Goal: Task Accomplishment & Management: Use online tool/utility

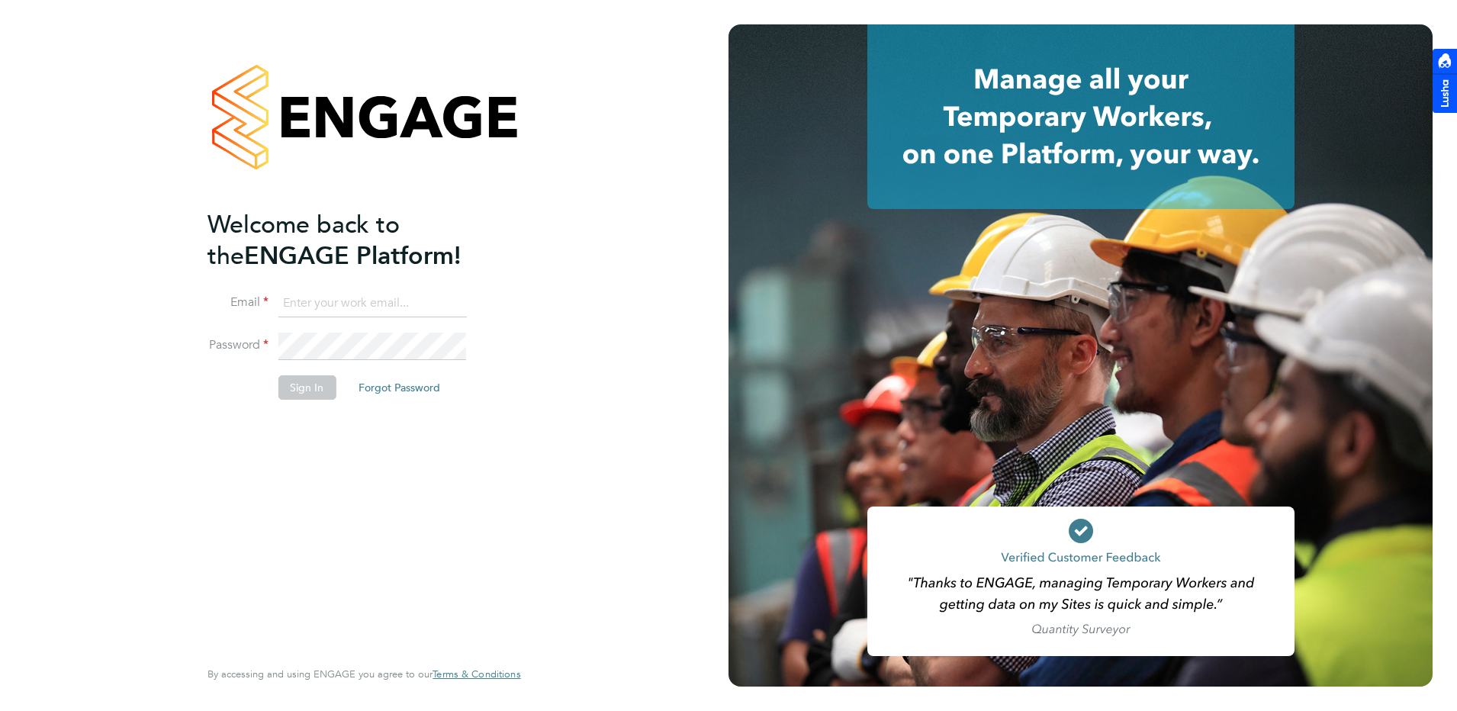
type input "[PERSON_NAME][EMAIL_ADDRESS][DOMAIN_NAME]"
click at [286, 387] on button "Sign In" at bounding box center [307, 387] width 58 height 24
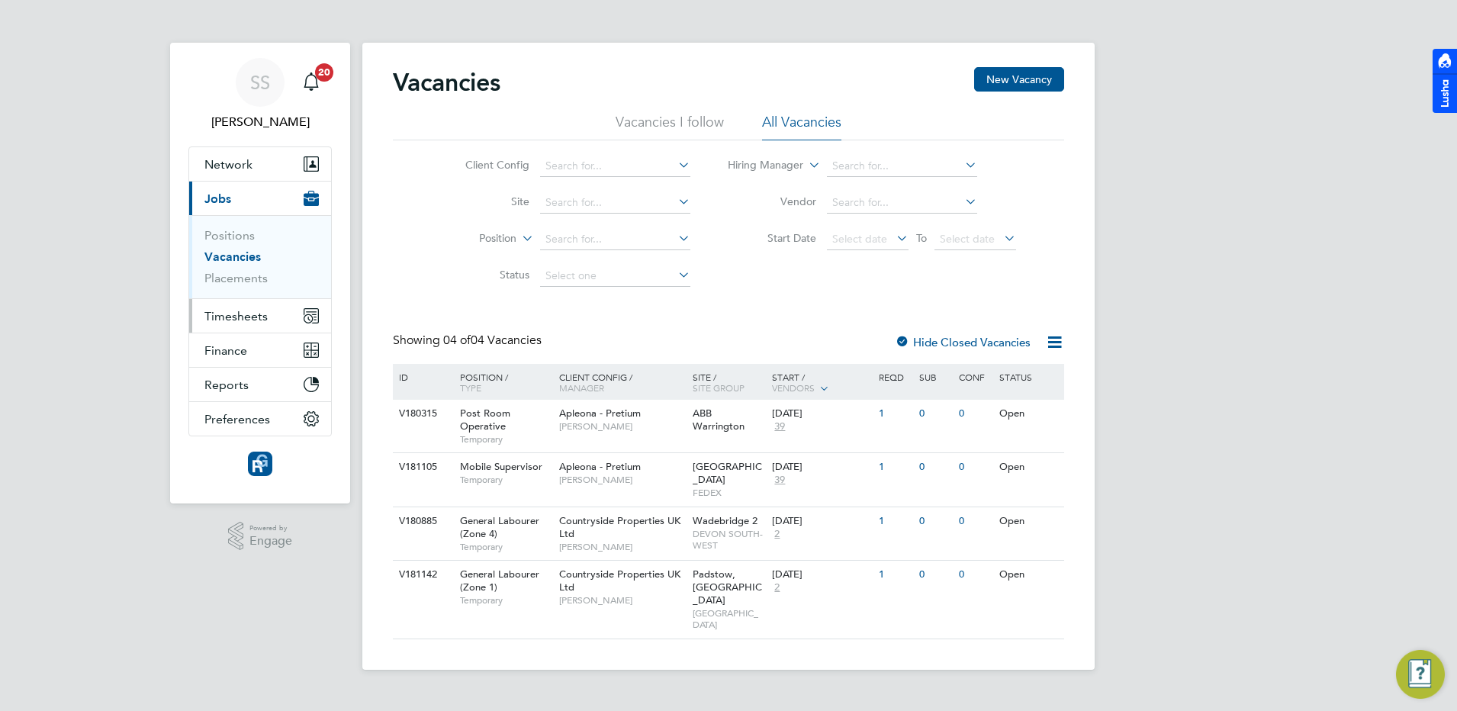
click at [229, 314] on span "Timesheets" at bounding box center [235, 316] width 63 height 14
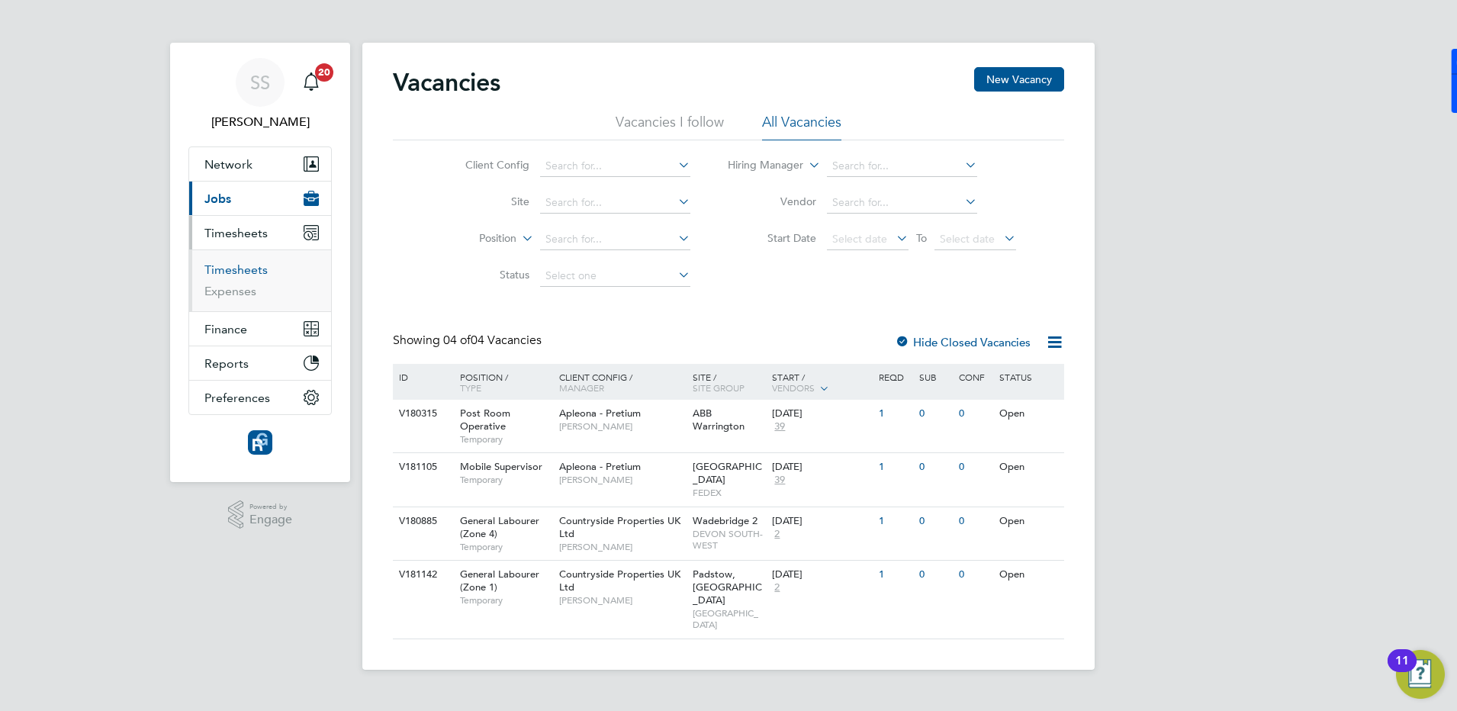
click at [236, 271] on link "Timesheets" at bounding box center [235, 269] width 63 height 14
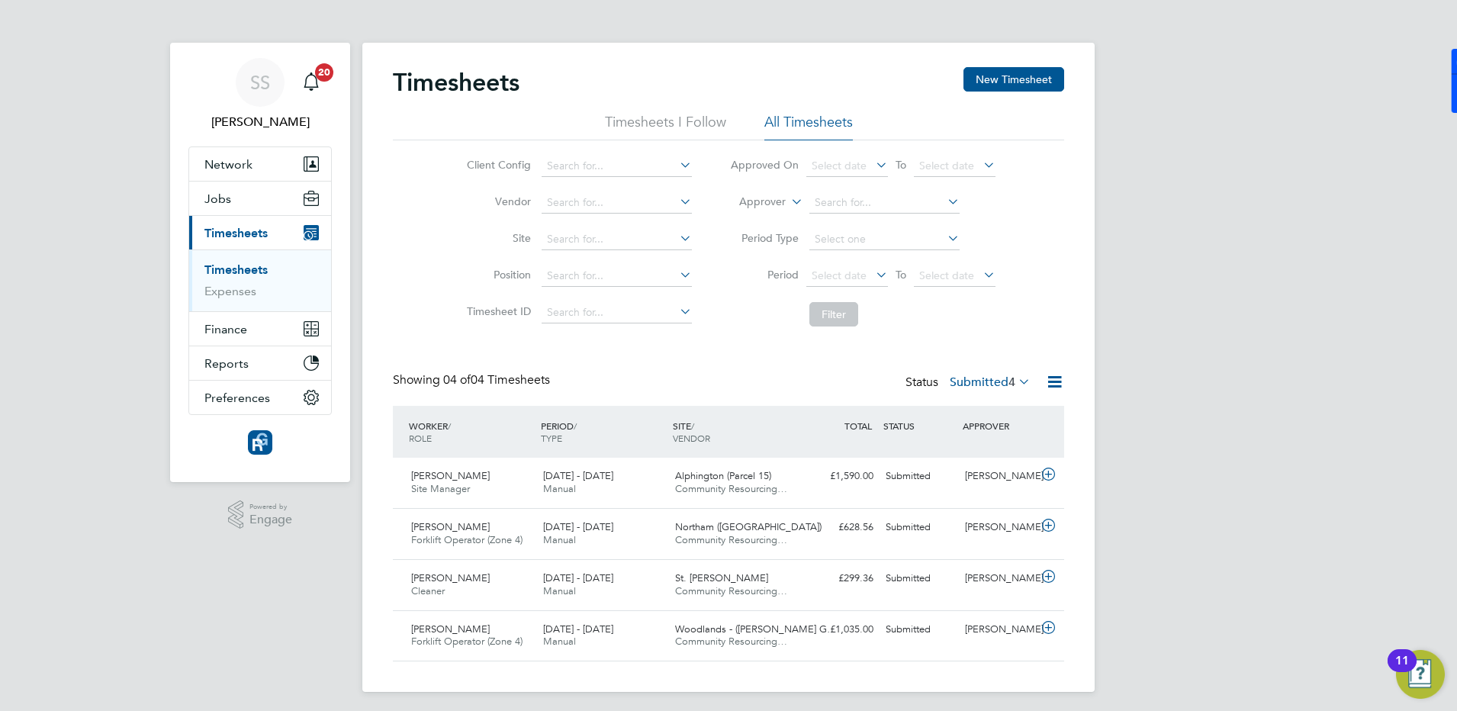
click at [1008, 380] on span "4" at bounding box center [1011, 382] width 7 height 15
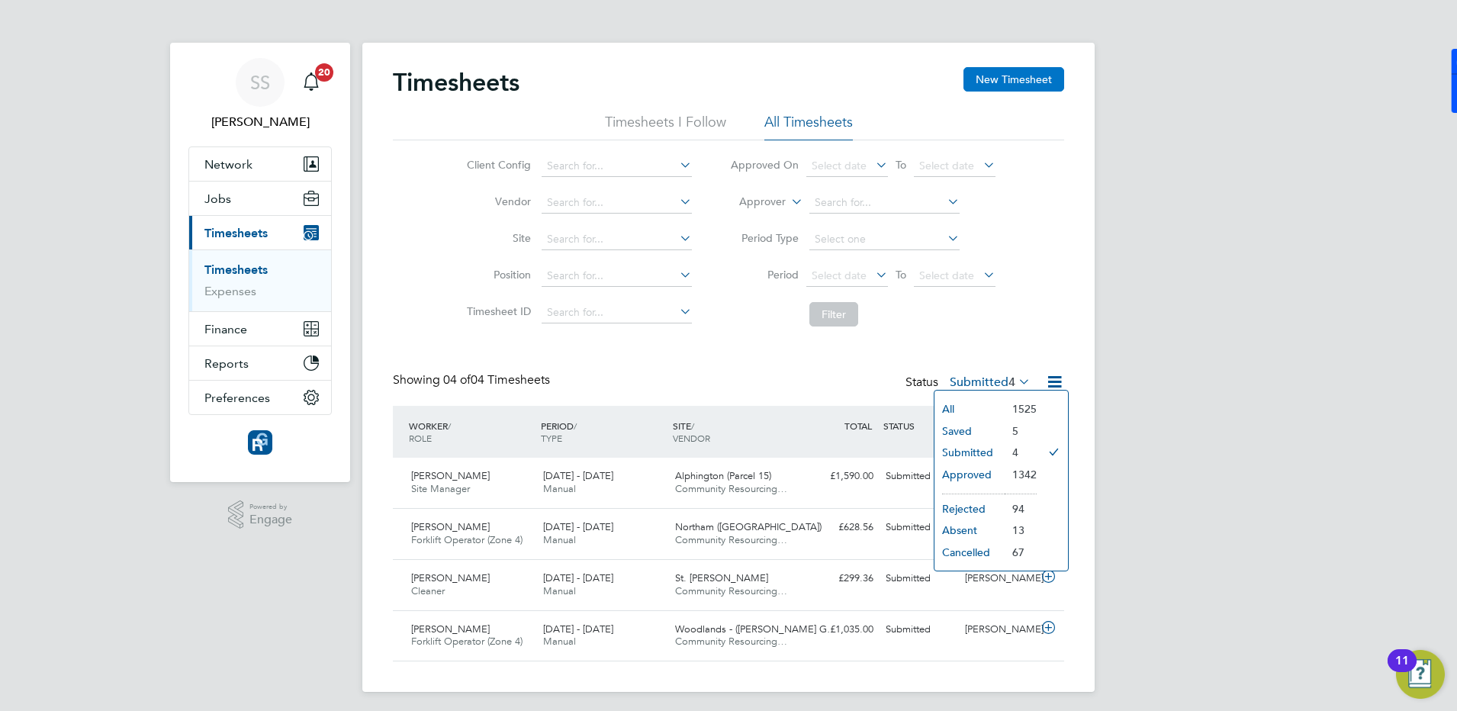
click at [1015, 77] on button "New Timesheet" at bounding box center [1013, 79] width 101 height 24
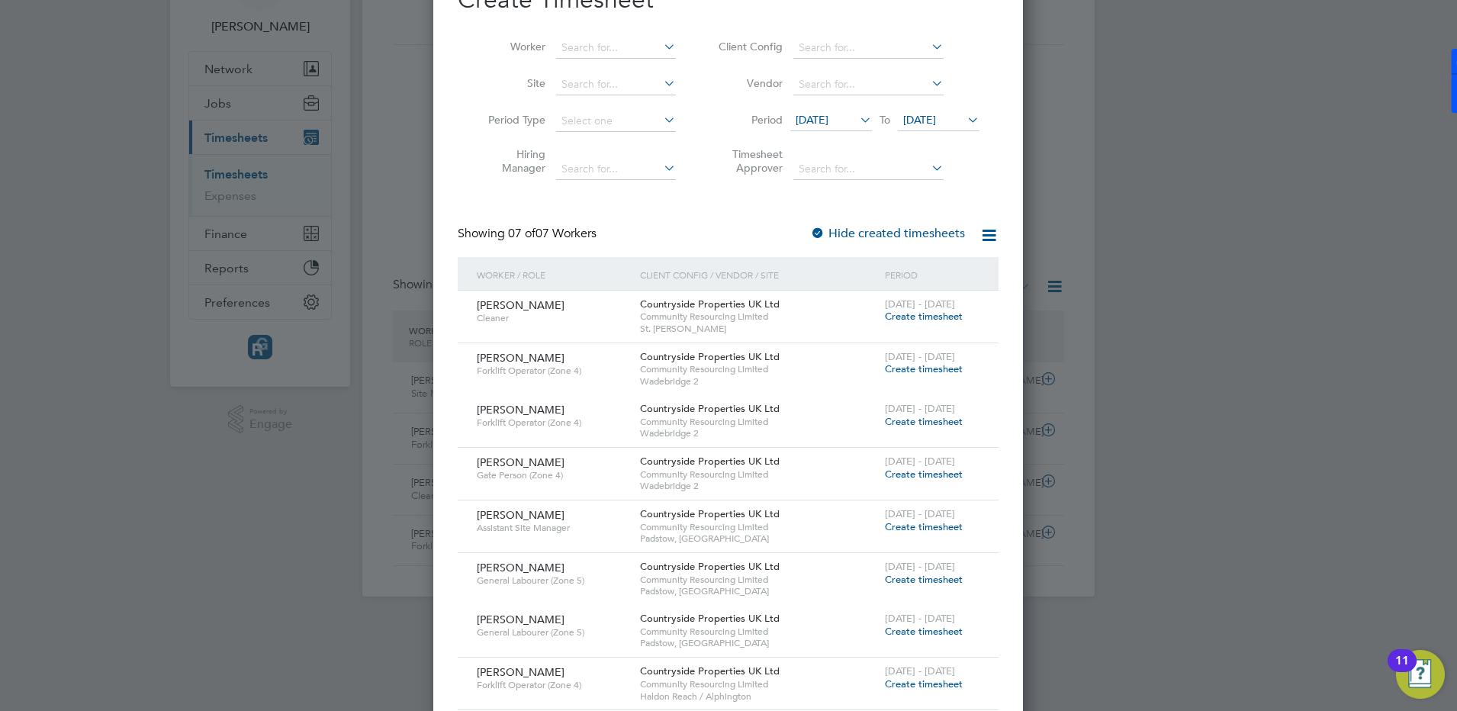
scroll to position [178, 0]
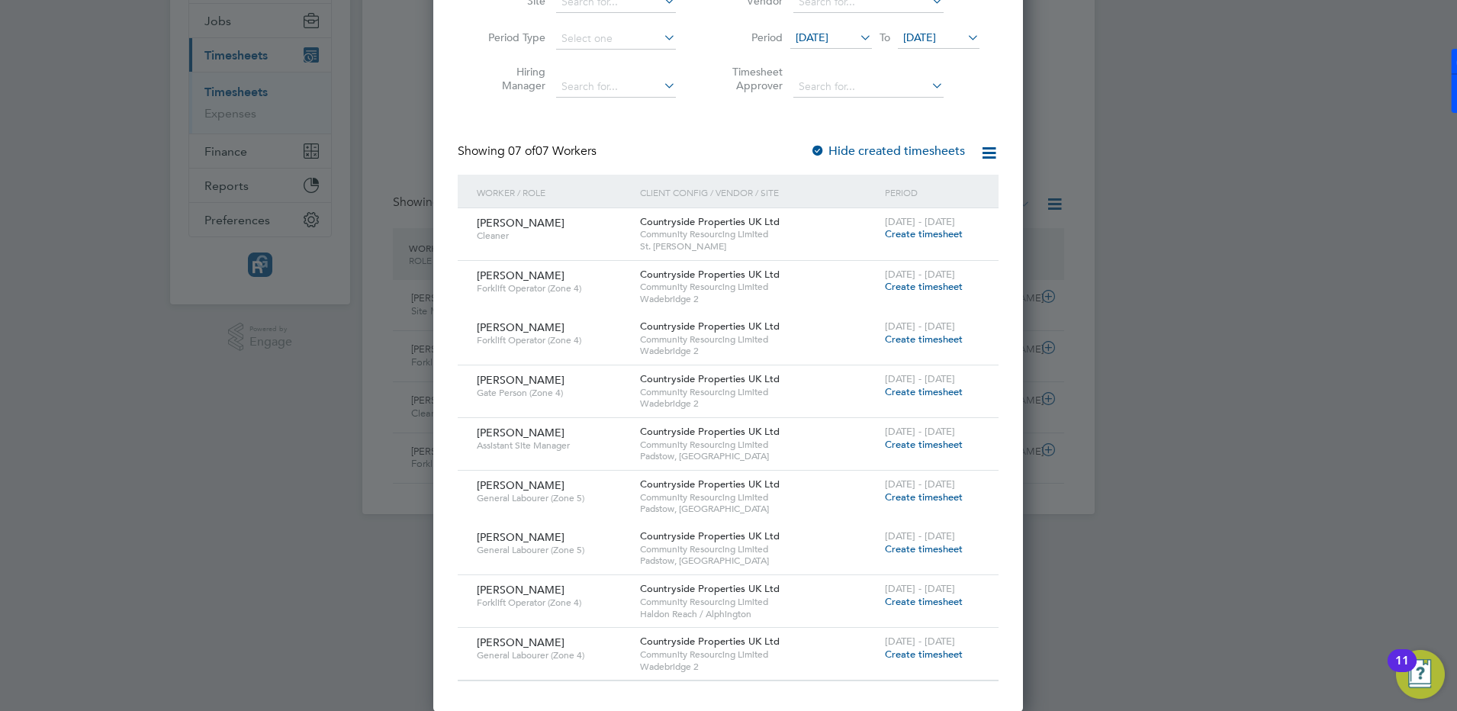
click at [835, 28] on span "12 Sep 2025" at bounding box center [831, 38] width 82 height 21
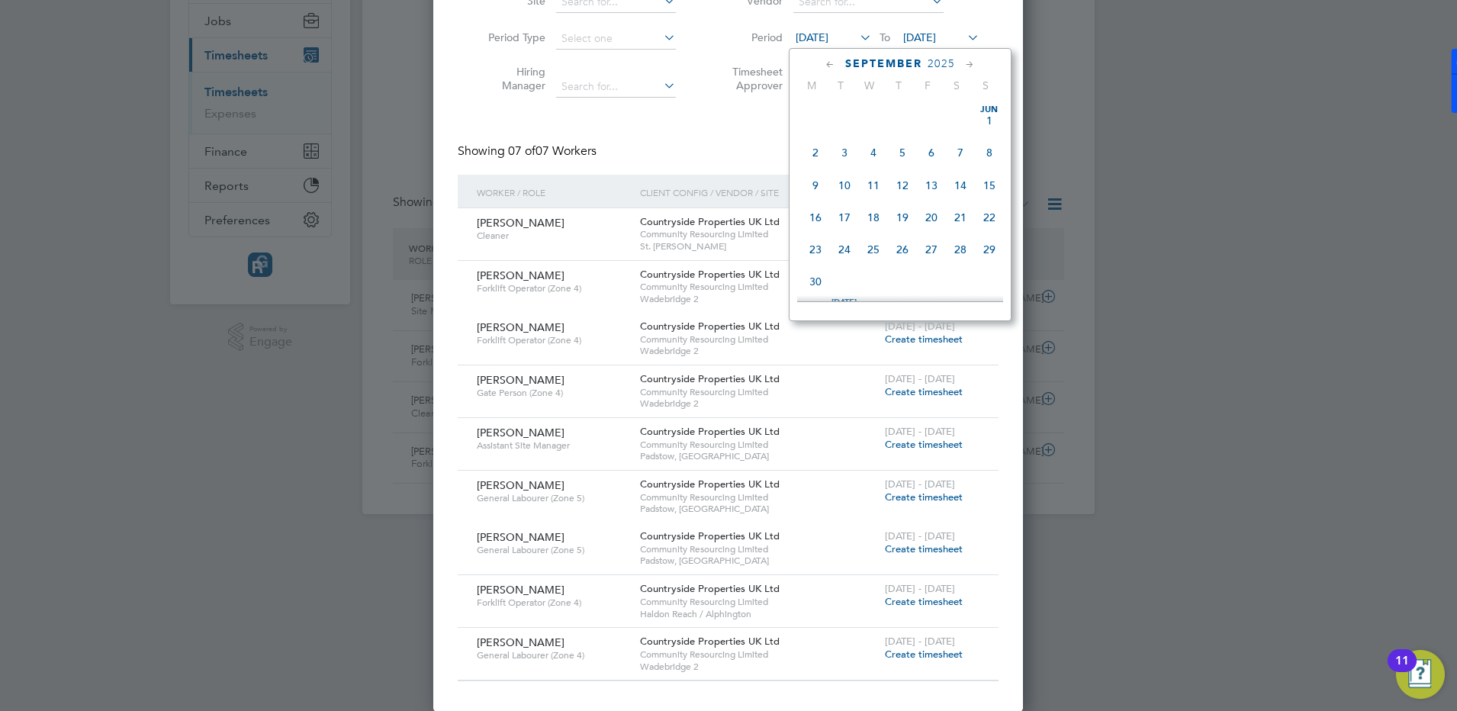
scroll to position [501, 0]
